Goal: Task Accomplishment & Management: Use online tool/utility

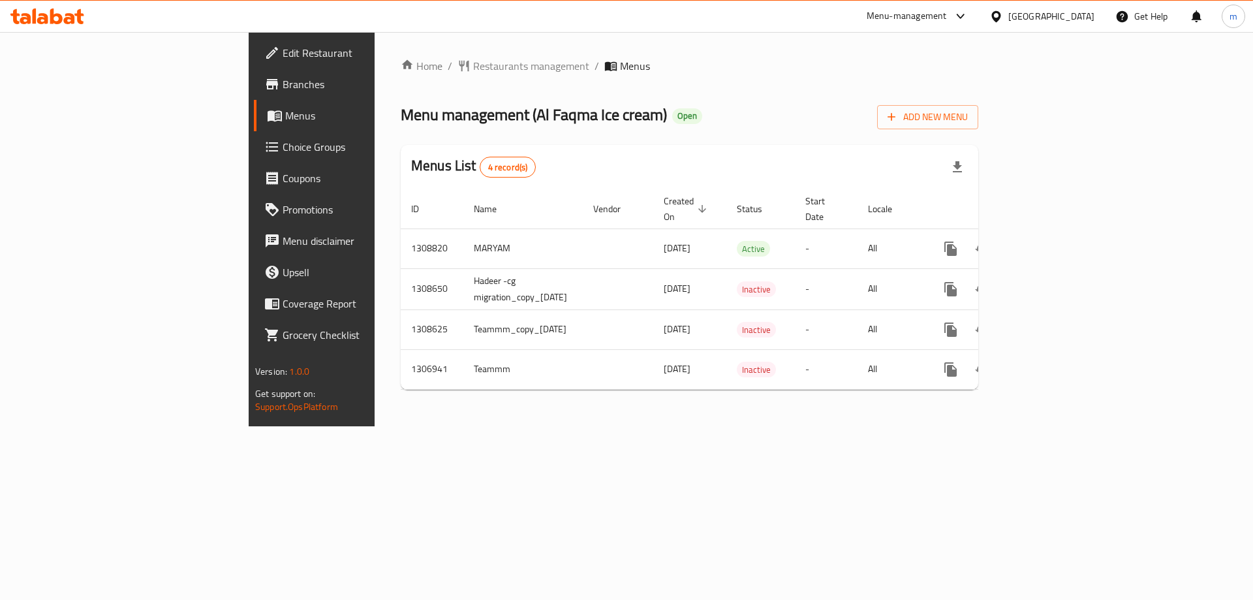
click at [697, 383] on div "Home / Restaurants management / Menus Menu management ( Al Faqma Ice cream ) Op…" at bounding box center [689, 229] width 577 height 342
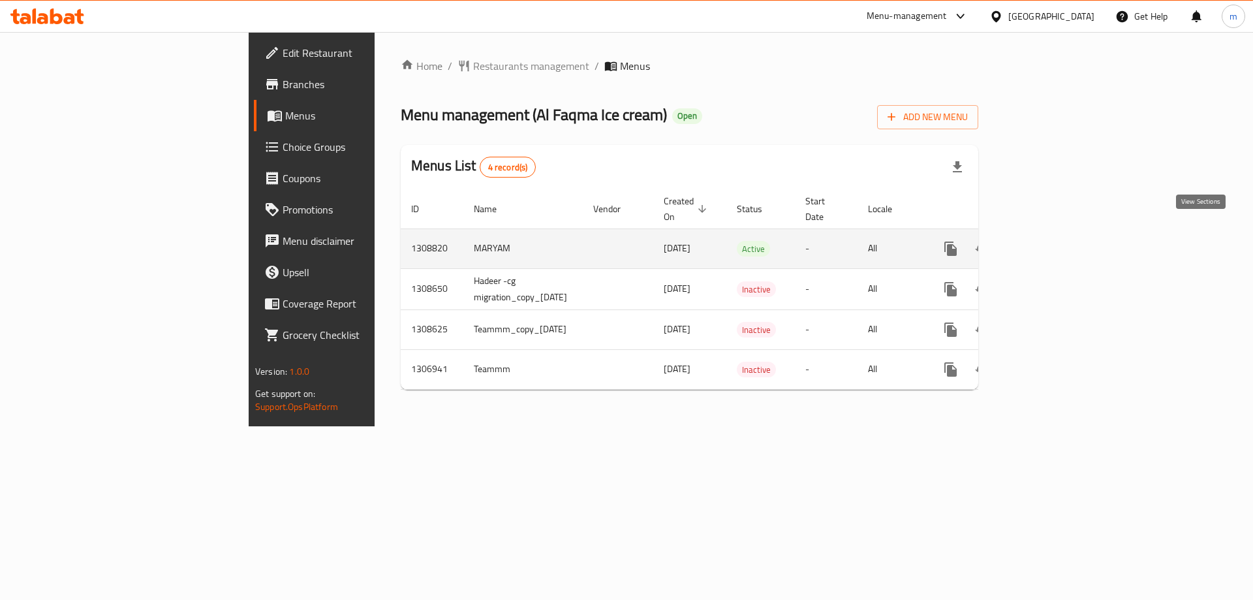
click at [1052, 241] on icon "enhanced table" at bounding box center [1045, 249] width 16 height 16
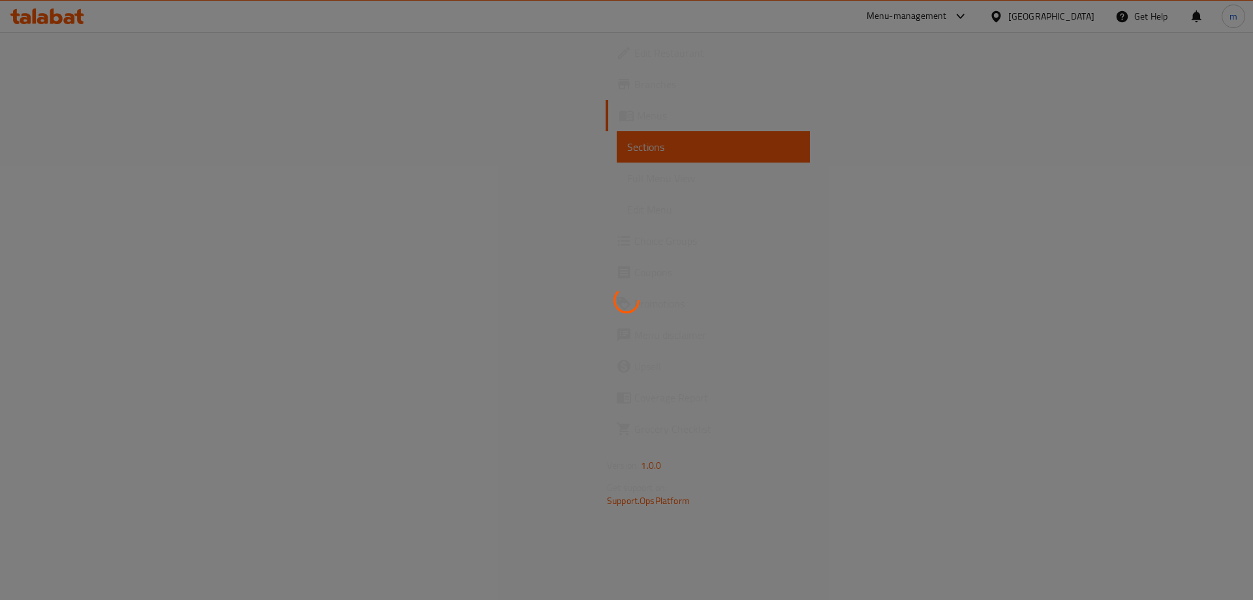
click at [42, 192] on div at bounding box center [626, 300] width 1253 height 600
click at [48, 185] on div at bounding box center [626, 300] width 1253 height 600
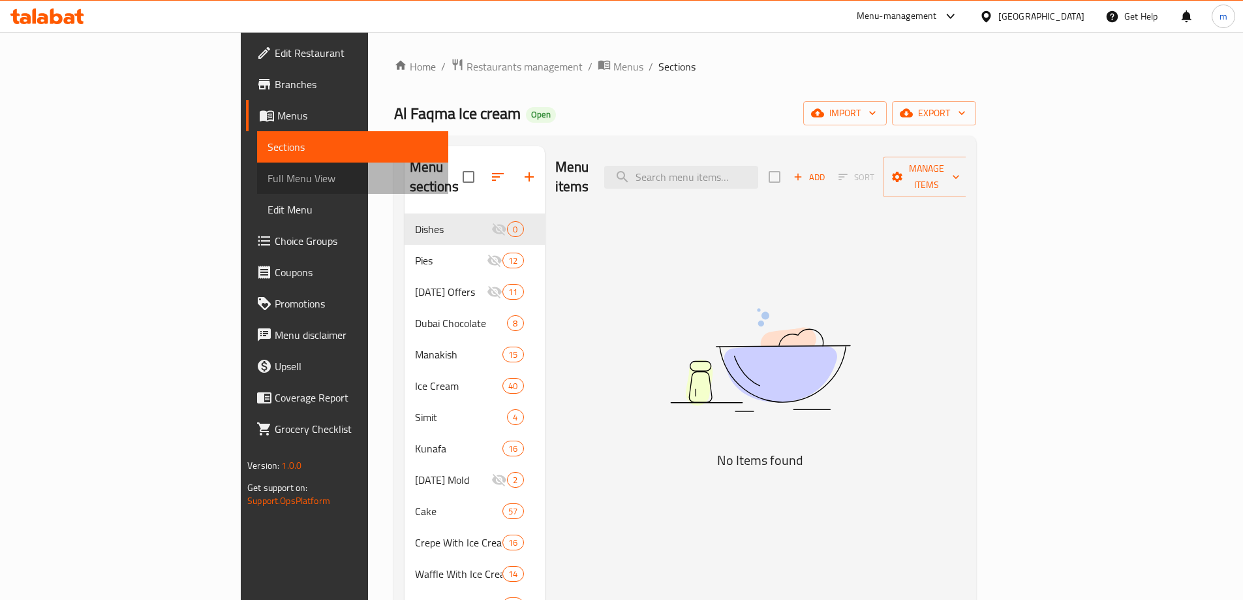
click at [267, 185] on span "Full Menu View" at bounding box center [352, 178] width 170 height 16
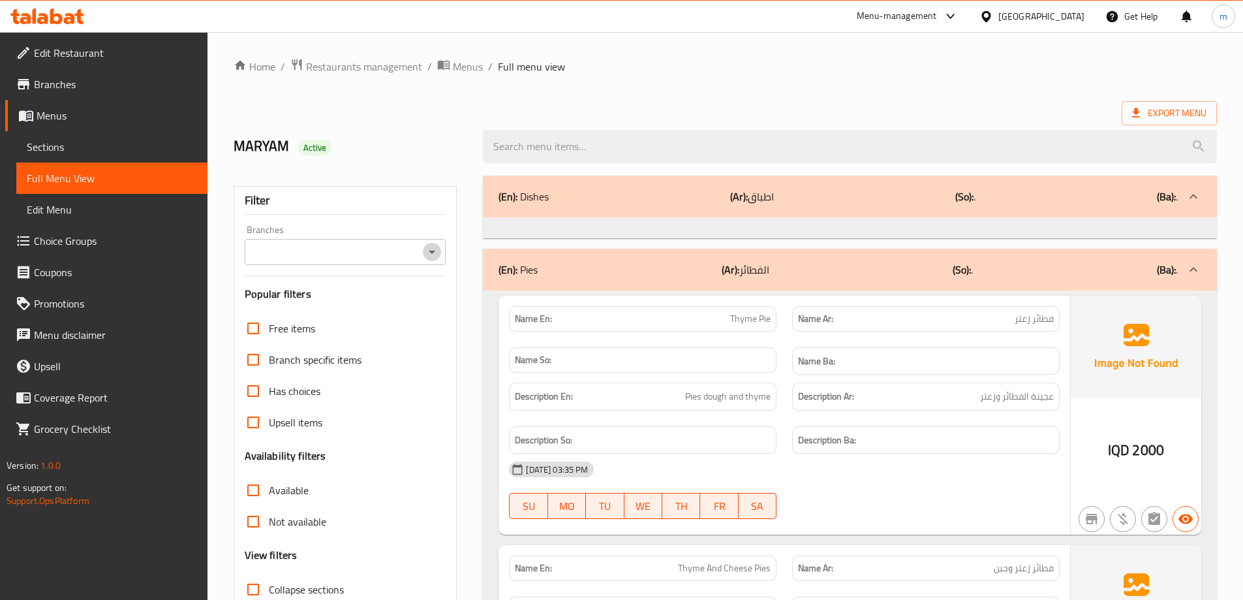
click at [426, 256] on icon "Open" at bounding box center [432, 252] width 16 height 16
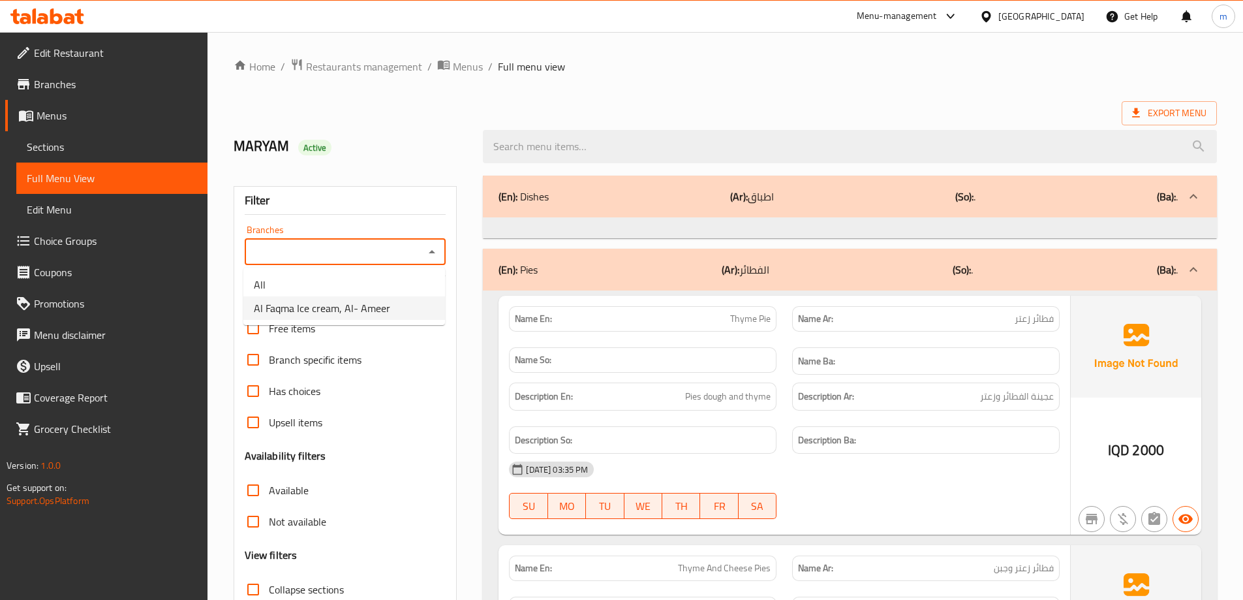
click at [371, 309] on span "Al Faqma Ice cream, Al- Ameer" at bounding box center [322, 308] width 136 height 16
type input "Al Faqma Ice cream, Al- Ameer"
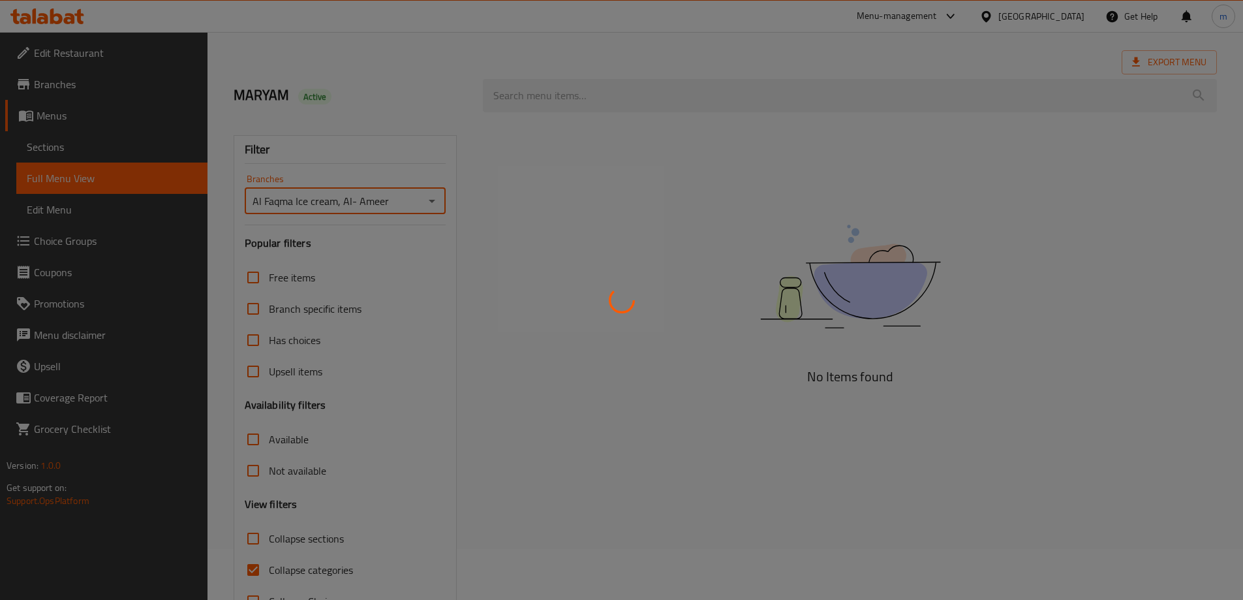
scroll to position [95, 0]
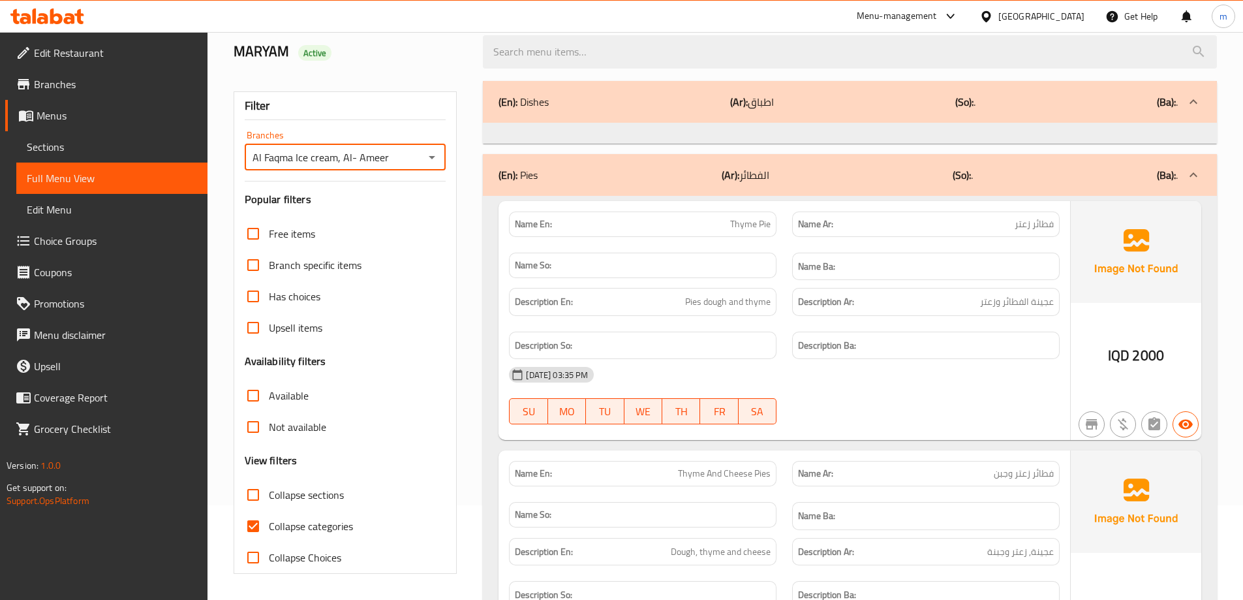
click at [254, 528] on input "Collapse categories" at bounding box center [252, 525] width 31 height 31
checkbox input "false"
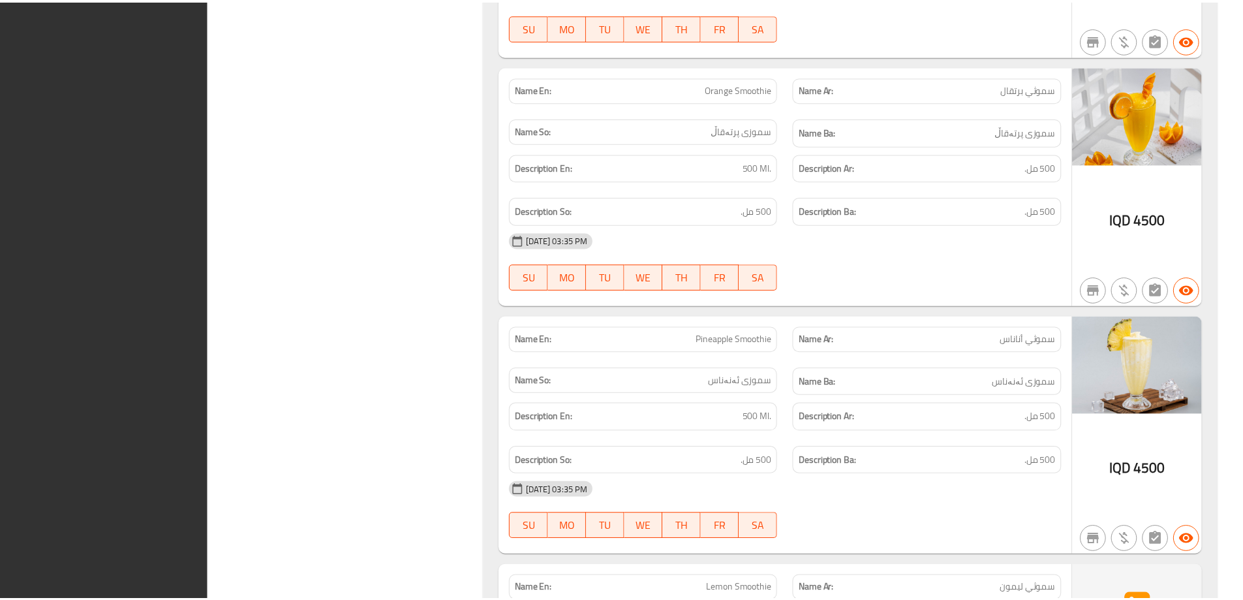
scroll to position [120848, 0]
